Goal: Information Seeking & Learning: Find specific fact

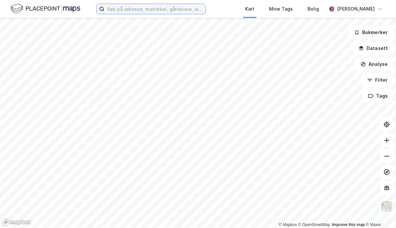
click at [116, 9] on input at bounding box center [154, 9] width 101 height 10
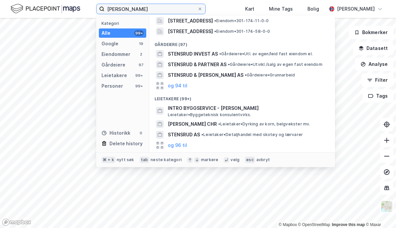
scroll to position [67, 0]
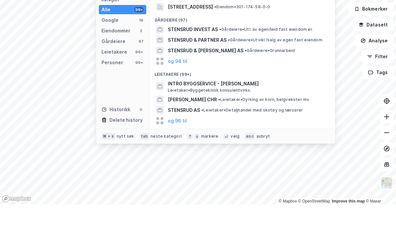
click at [122, 61] on div "Gårdeiere" at bounding box center [113, 65] width 24 height 8
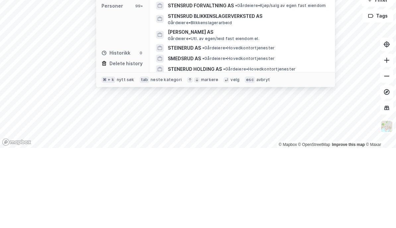
scroll to position [0, 0]
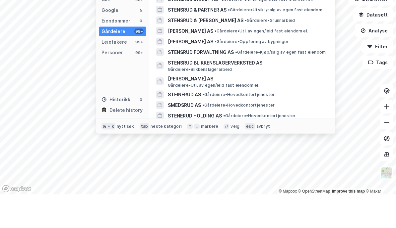
type input "[PERSON_NAME]"
click at [122, 82] on div "Personer 99+" at bounding box center [122, 86] width 47 height 9
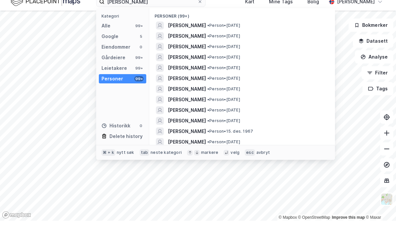
click at [203, 29] on span "[PERSON_NAME]" at bounding box center [187, 33] width 38 height 8
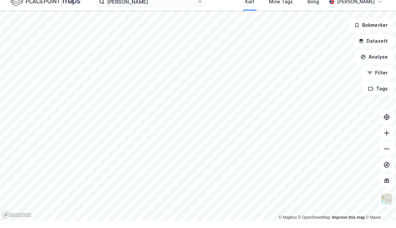
scroll to position [7, 0]
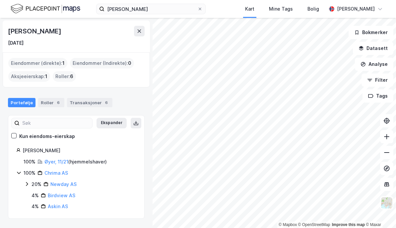
click at [57, 159] on link "Øyer, 11/21" at bounding box center [56, 162] width 24 height 6
